Goal: Transaction & Acquisition: Purchase product/service

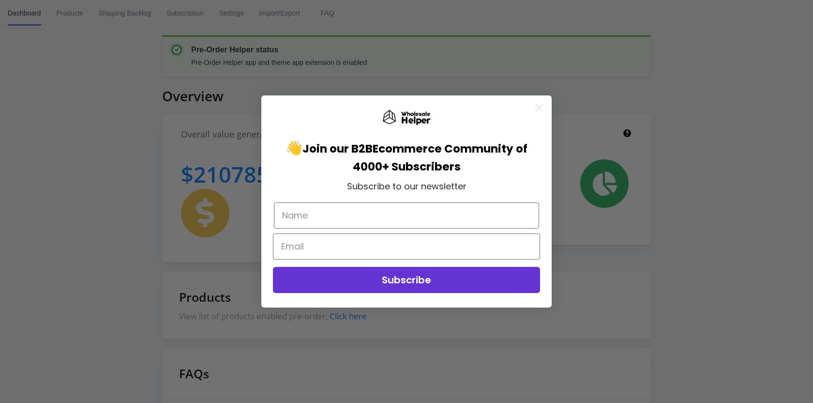
click at [59, 10] on div "Close dialog 👋 Join our B2B Ecommerce Community of 4000+ Subscribers Subscribe …" at bounding box center [406, 201] width 813 height 403
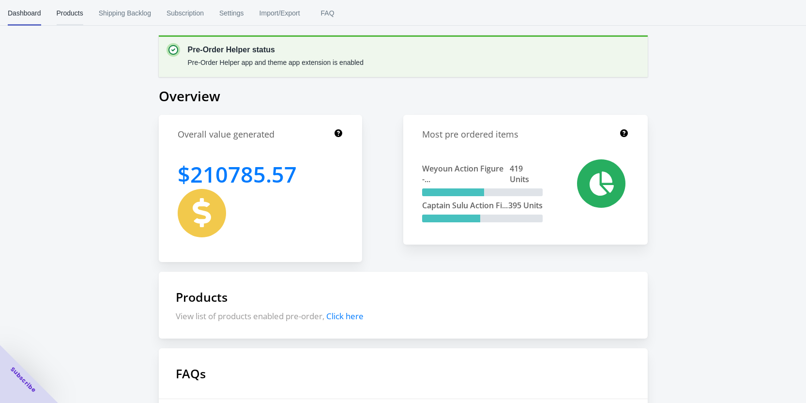
click at [58, 12] on span "Products" at bounding box center [70, 12] width 27 height 25
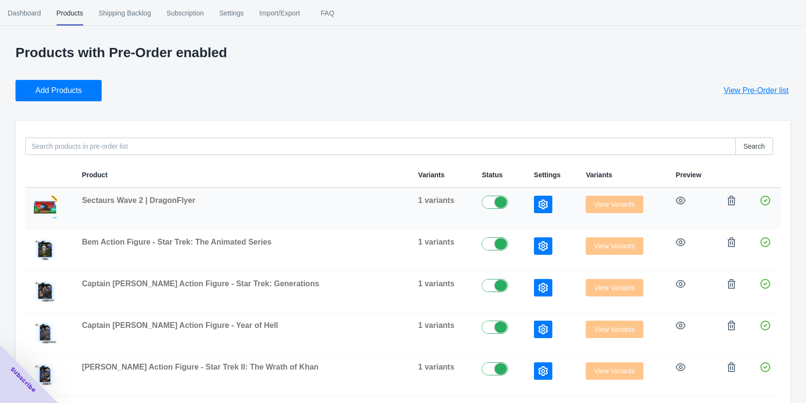
click at [534, 202] on button "button" at bounding box center [543, 204] width 18 height 17
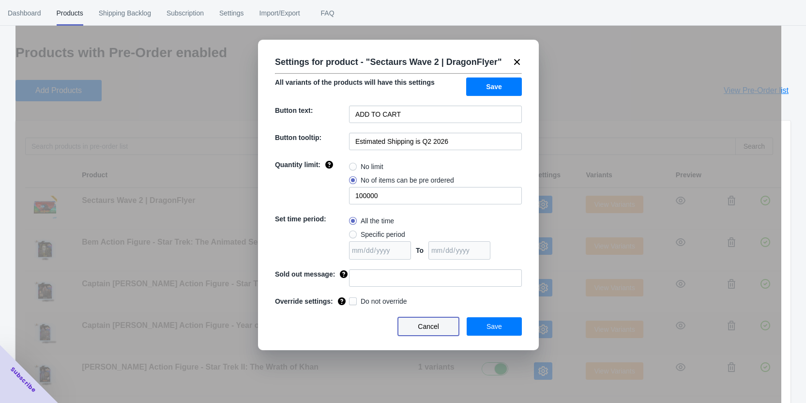
click at [424, 326] on span "Cancel" at bounding box center [428, 326] width 21 height 8
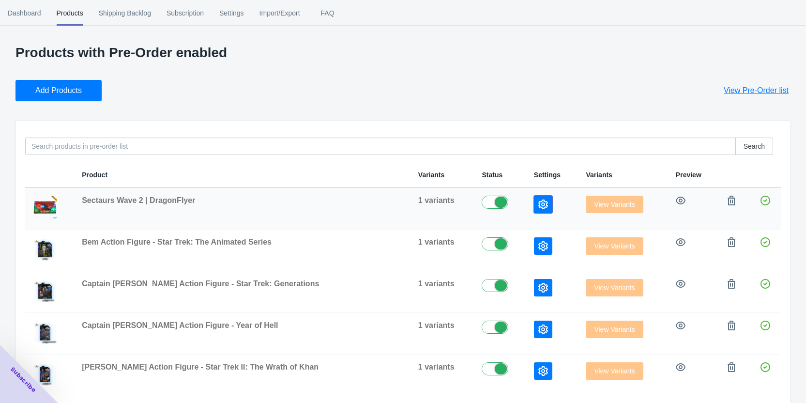
click at [540, 208] on icon "button" at bounding box center [543, 204] width 10 height 10
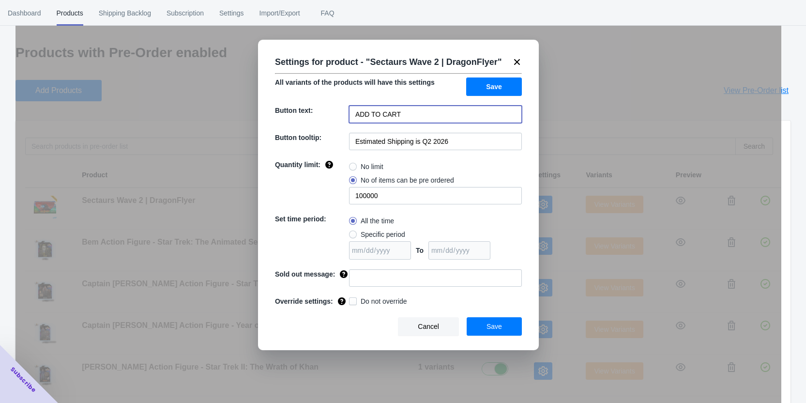
drag, startPoint x: 402, startPoint y: 110, endPoint x: 318, endPoint y: 115, distance: 84.4
click at [318, 115] on div "Button text: ADD TO CART" at bounding box center [398, 114] width 247 height 17
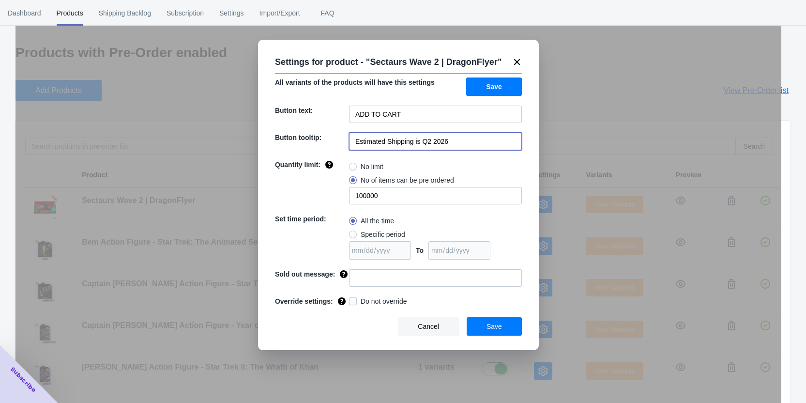
click at [428, 145] on input "Estimated Shipping is Q2 2026" at bounding box center [435, 141] width 173 height 17
drag, startPoint x: 471, startPoint y: 147, endPoint x: 348, endPoint y: 146, distance: 123.0
click at [352, 145] on input "Estimated Shipping is Q2 2026" at bounding box center [435, 141] width 173 height 17
click at [475, 144] on input "Estimated Shipping is Q2 2026" at bounding box center [435, 141] width 173 height 17
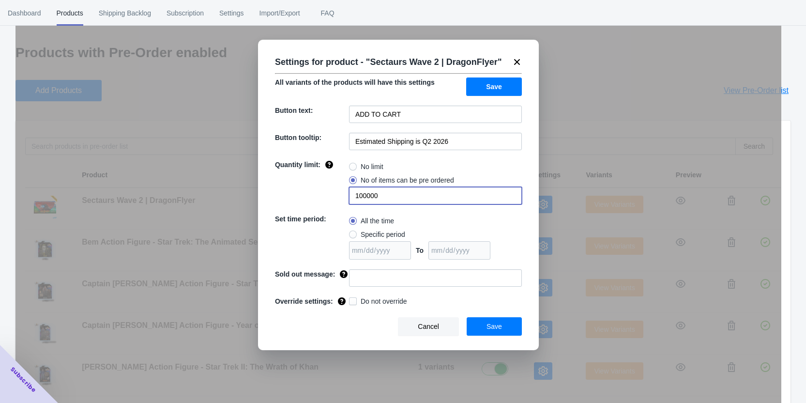
drag, startPoint x: 376, startPoint y: 198, endPoint x: 351, endPoint y: 199, distance: 24.7
click at [351, 198] on input "100000" at bounding box center [435, 195] width 173 height 17
click at [325, 188] on div "Quantity limit:" at bounding box center [312, 182] width 74 height 45
click at [417, 320] on button "Cancel" at bounding box center [428, 326] width 61 height 18
